Goal: Task Accomplishment & Management: Use online tool/utility

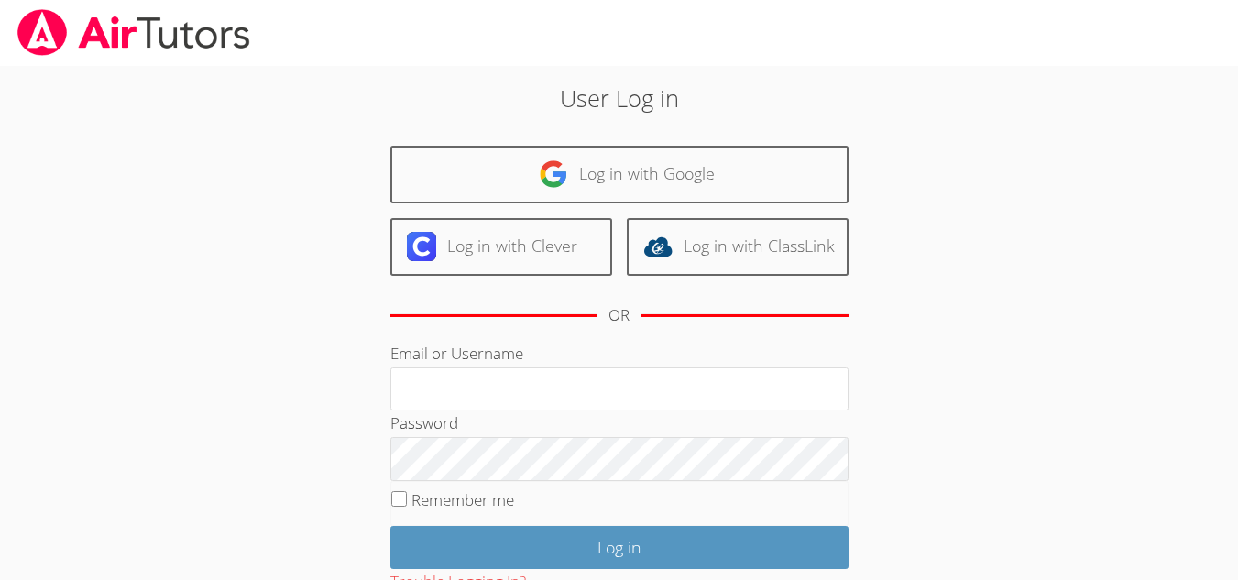
scroll to position [136, 0]
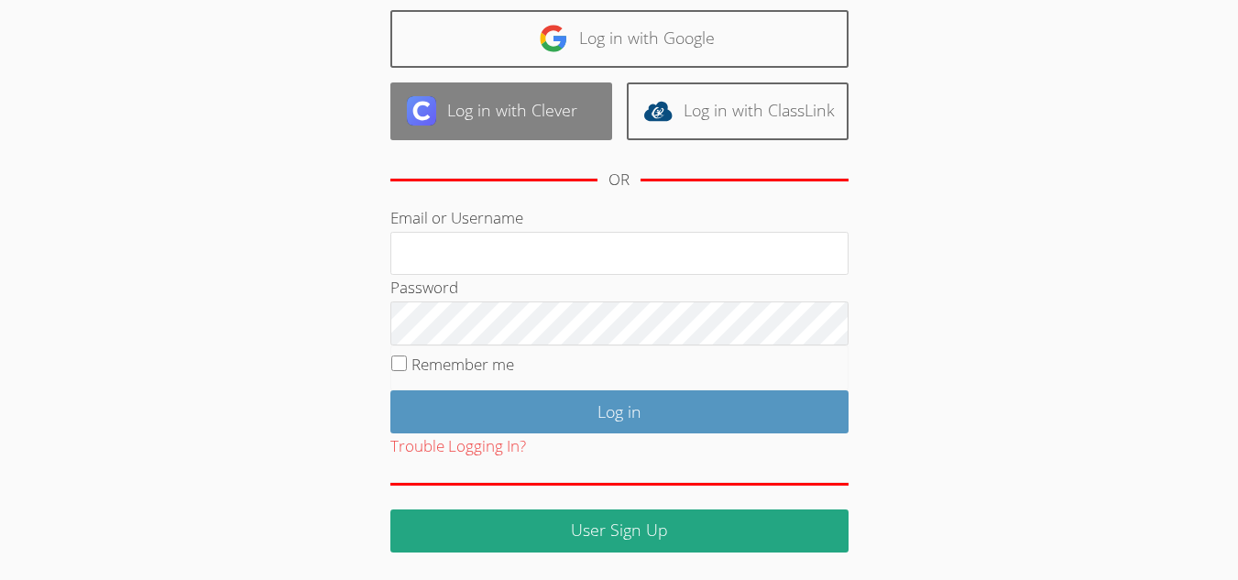
click at [553, 122] on link "Log in with Clever" at bounding box center [501, 111] width 222 height 58
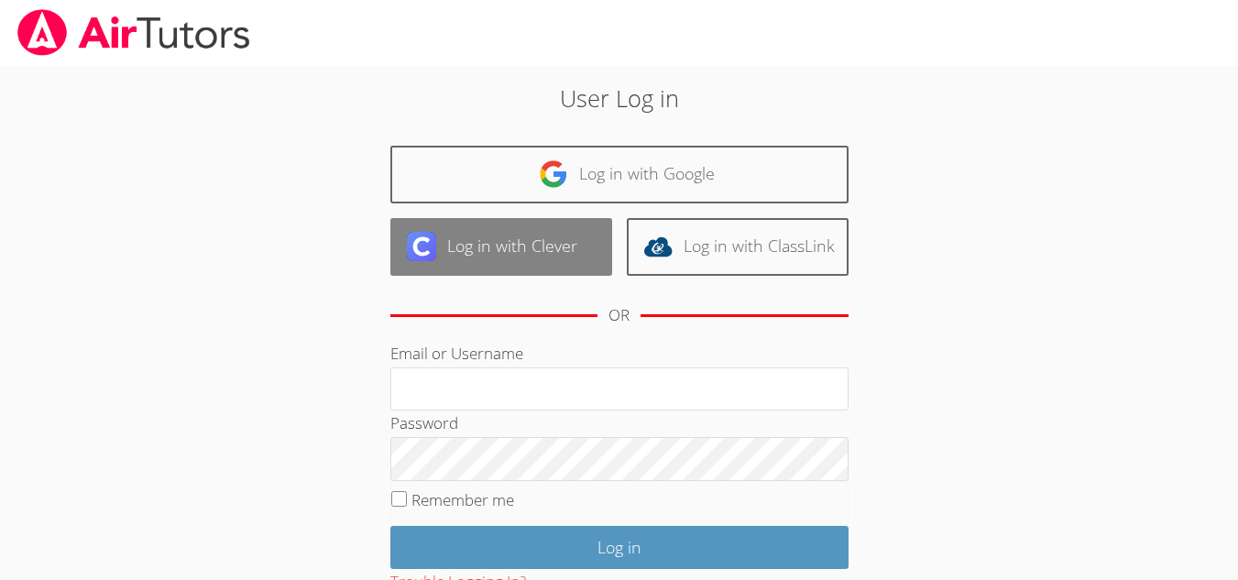
click at [569, 244] on link "Log in with Clever" at bounding box center [501, 247] width 222 height 58
click at [481, 235] on link "Log in with Clever" at bounding box center [501, 247] width 222 height 58
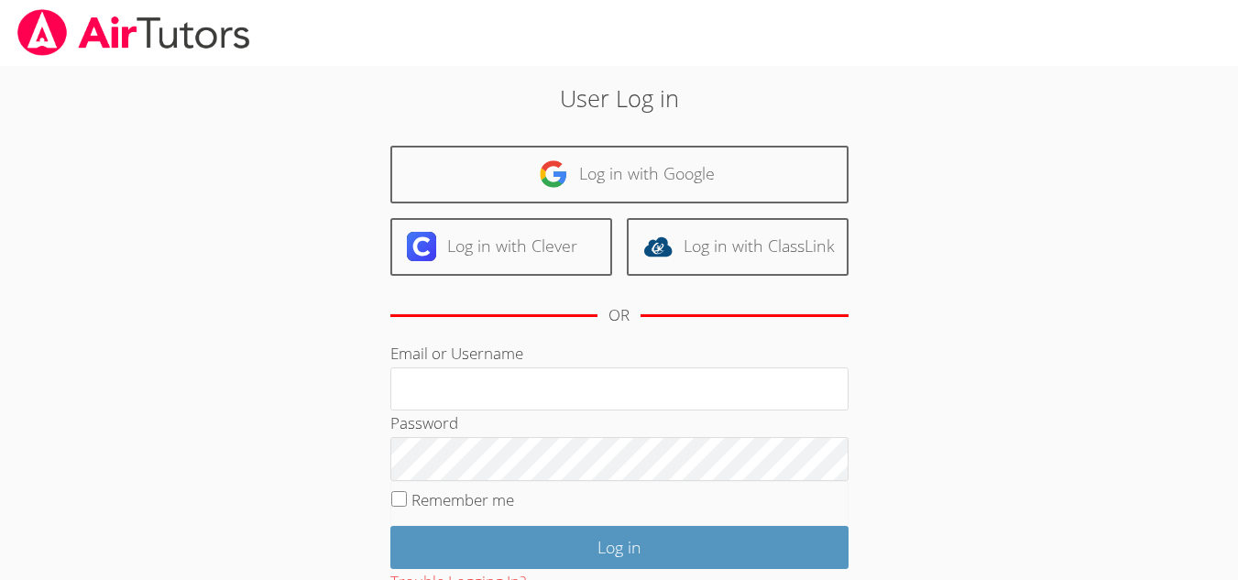
scroll to position [136, 0]
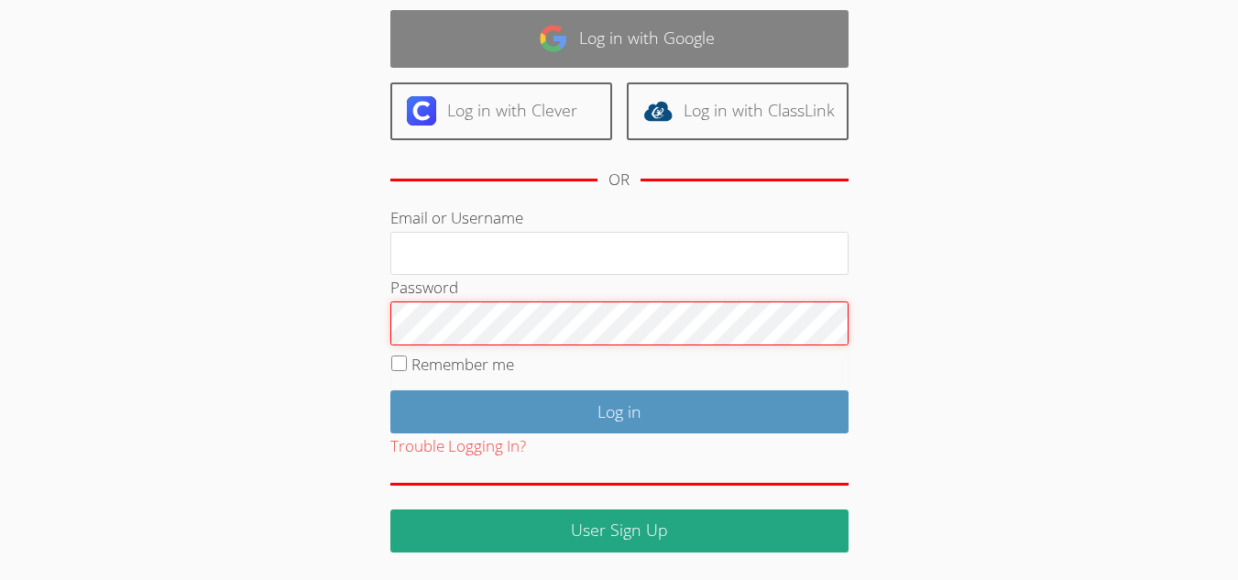
click at [487, 33] on div "User Log in Log in with Google Log in with Clever Log in with ClassLink OR Emai…" at bounding box center [619, 248] width 669 height 607
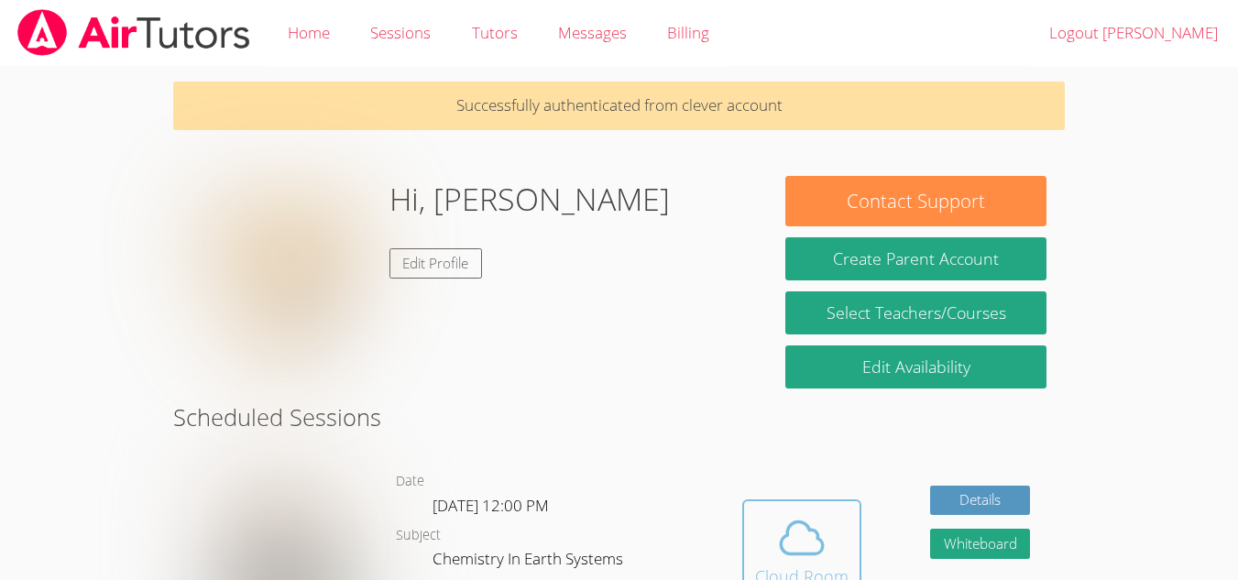
click at [831, 547] on span at bounding box center [801, 537] width 93 height 51
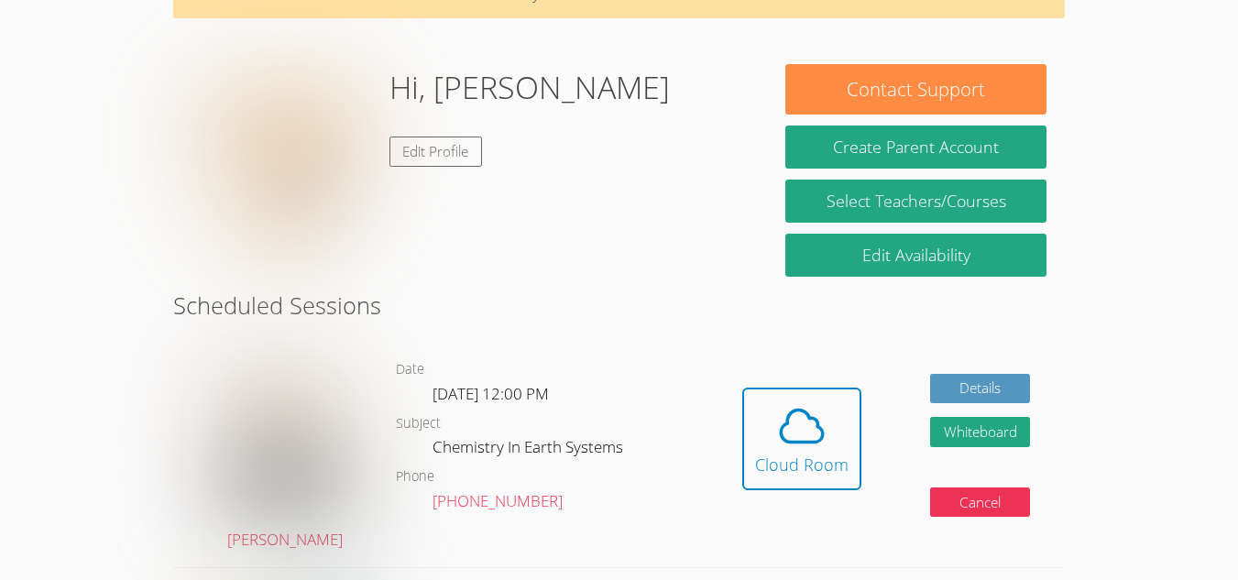
scroll to position [113, 0]
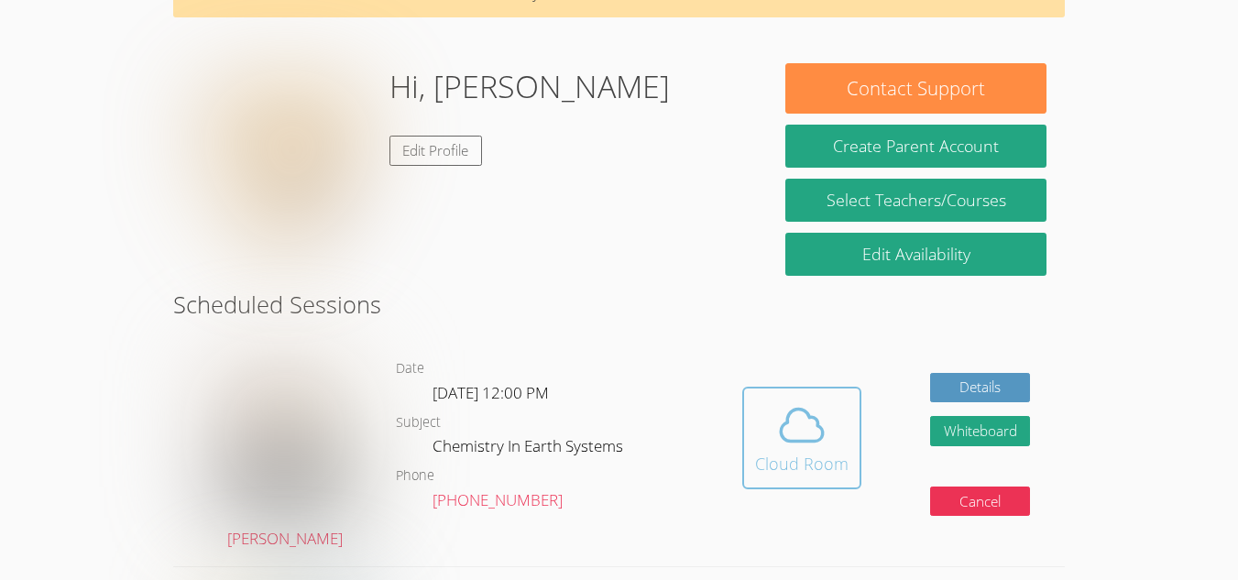
click at [770, 442] on span at bounding box center [801, 425] width 93 height 51
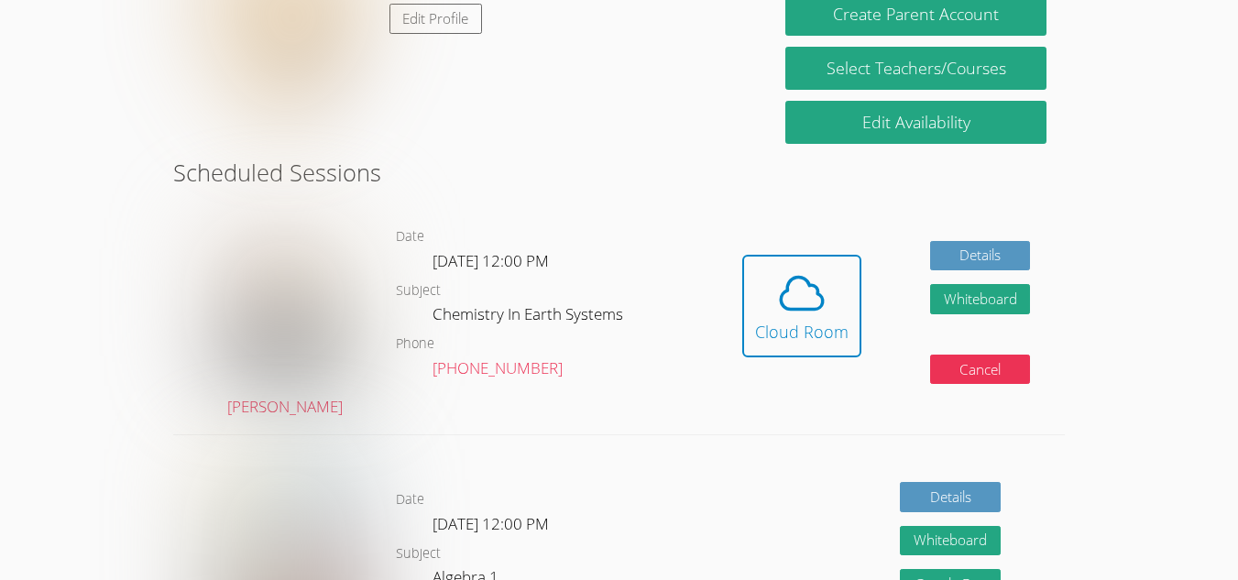
scroll to position [284, 0]
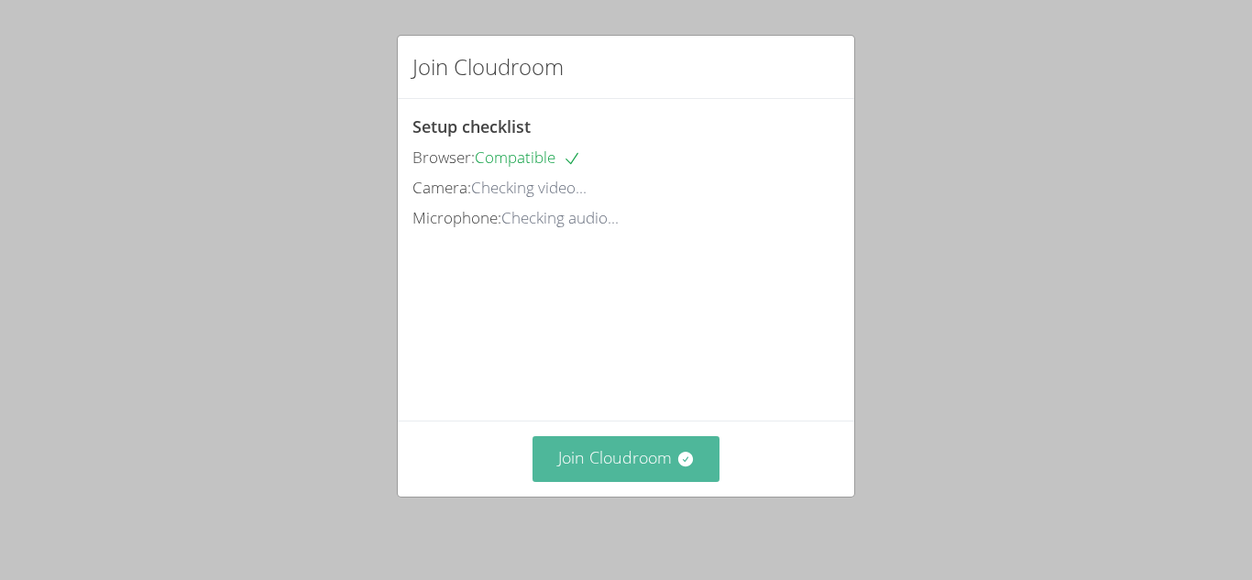
click at [676, 467] on icon at bounding box center [685, 459] width 18 height 18
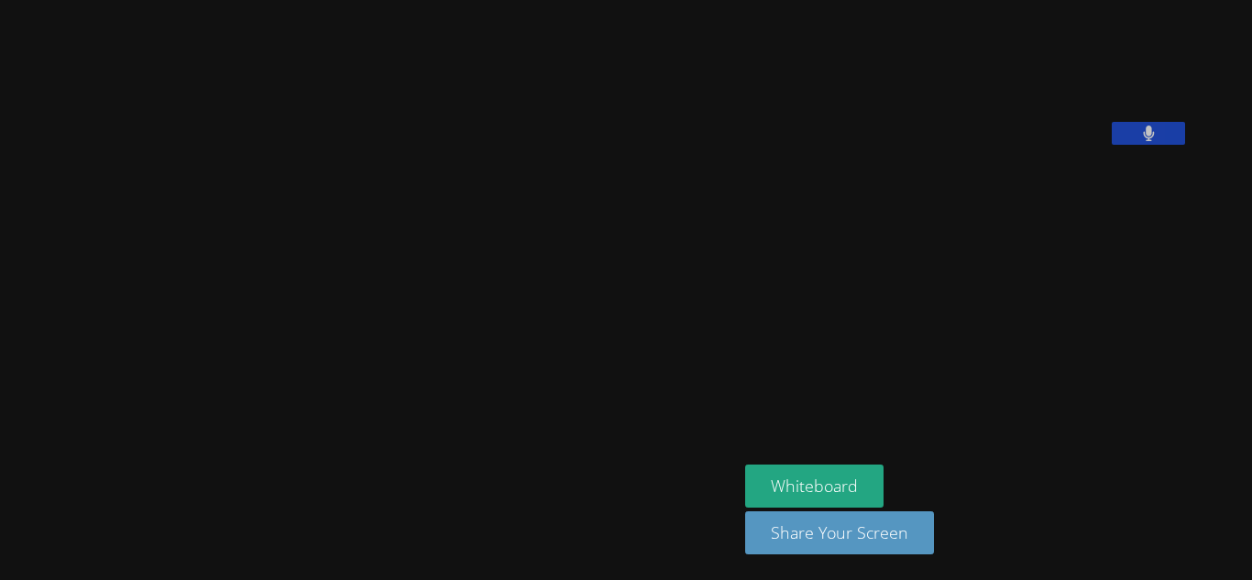
click at [884, 334] on aside "Jay Kalia Whiteboard Share Your Screen" at bounding box center [967, 290] width 458 height 580
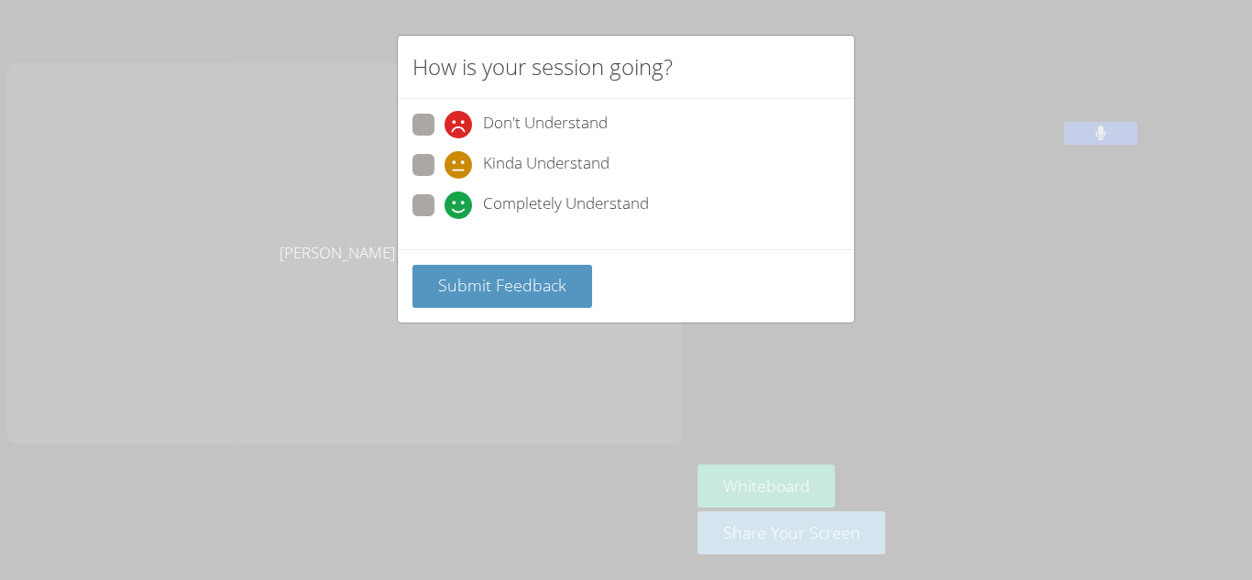
click at [445, 179] on span at bounding box center [445, 179] width 0 height 0
click at [445, 165] on input "Kinda Understand" at bounding box center [453, 162] width 16 height 16
radio input "true"
click at [528, 279] on span "Submit Feedback" at bounding box center [502, 285] width 128 height 22
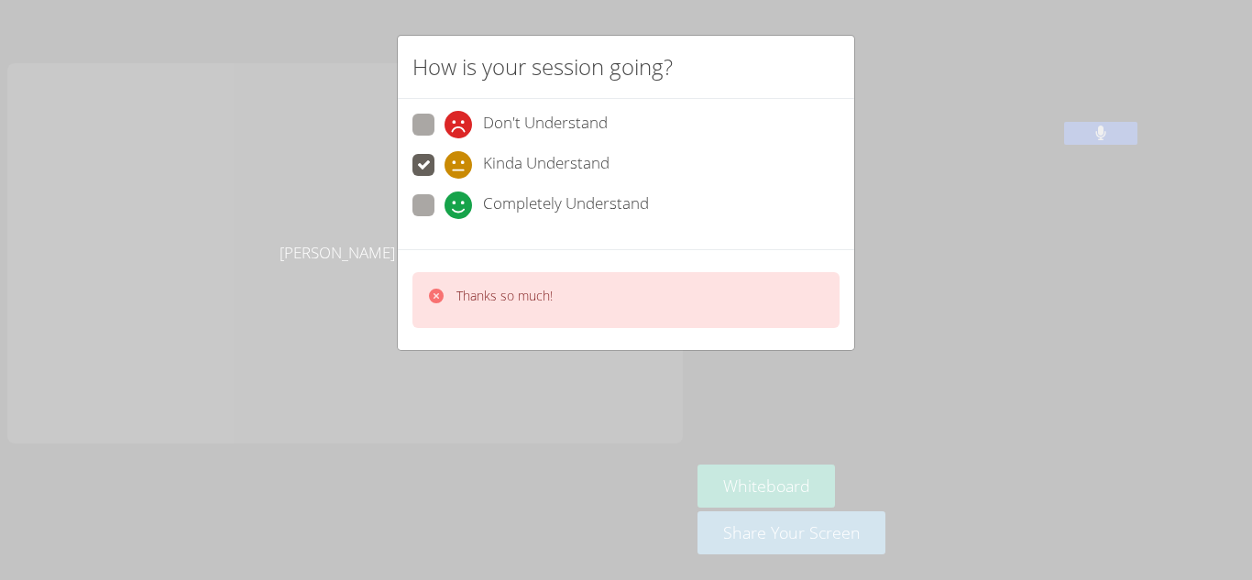
click at [1061, 237] on div "How is your session going? Don't Understand Kinda Understand Completely Underst…" at bounding box center [626, 290] width 1252 height 580
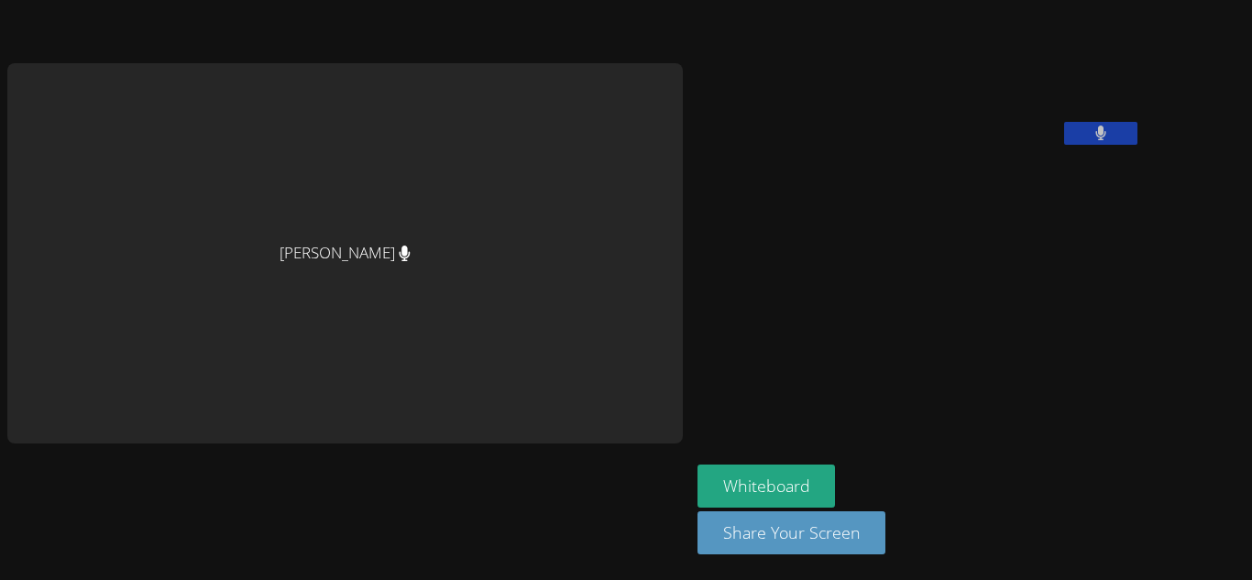
drag, startPoint x: 1061, startPoint y: 237, endPoint x: 618, endPoint y: 335, distance: 454.3
click at [690, 335] on aside "Jay Kalia Whiteboard Share Your Screen" at bounding box center [919, 290] width 458 height 580
click at [818, 319] on aside "Jay Kalia Whiteboard Share Your Screen" at bounding box center [919, 290] width 458 height 580
click at [482, 276] on div "[PERSON_NAME]" at bounding box center [345, 253] width 676 height 380
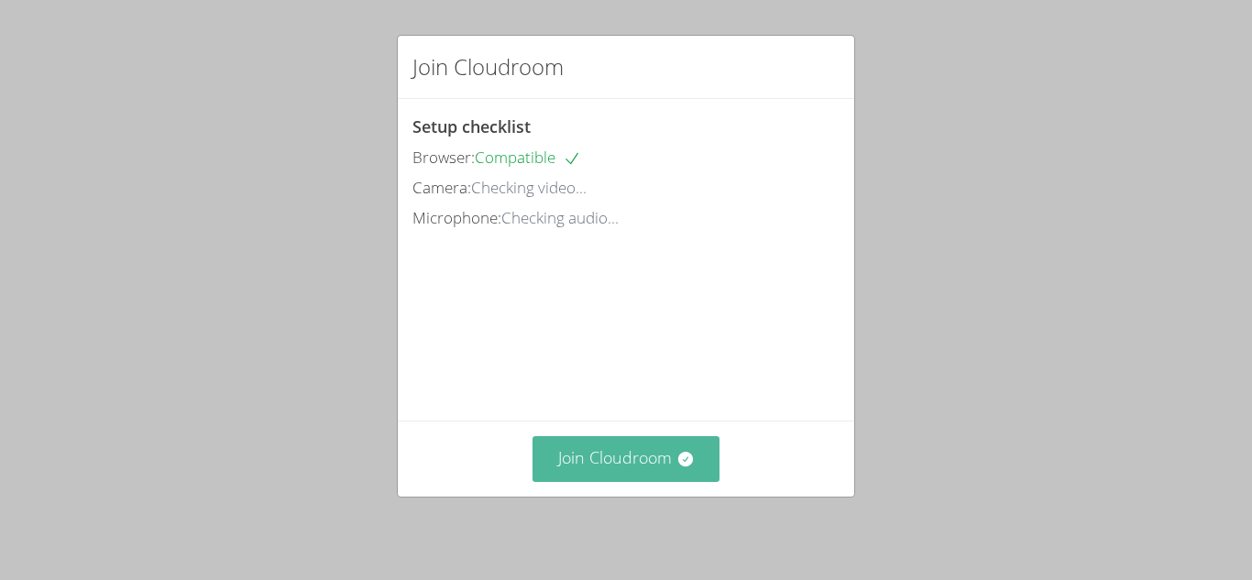
click at [638, 467] on button "Join Cloudroom" at bounding box center [627, 458] width 188 height 45
